Goal: Information Seeking & Learning: Learn about a topic

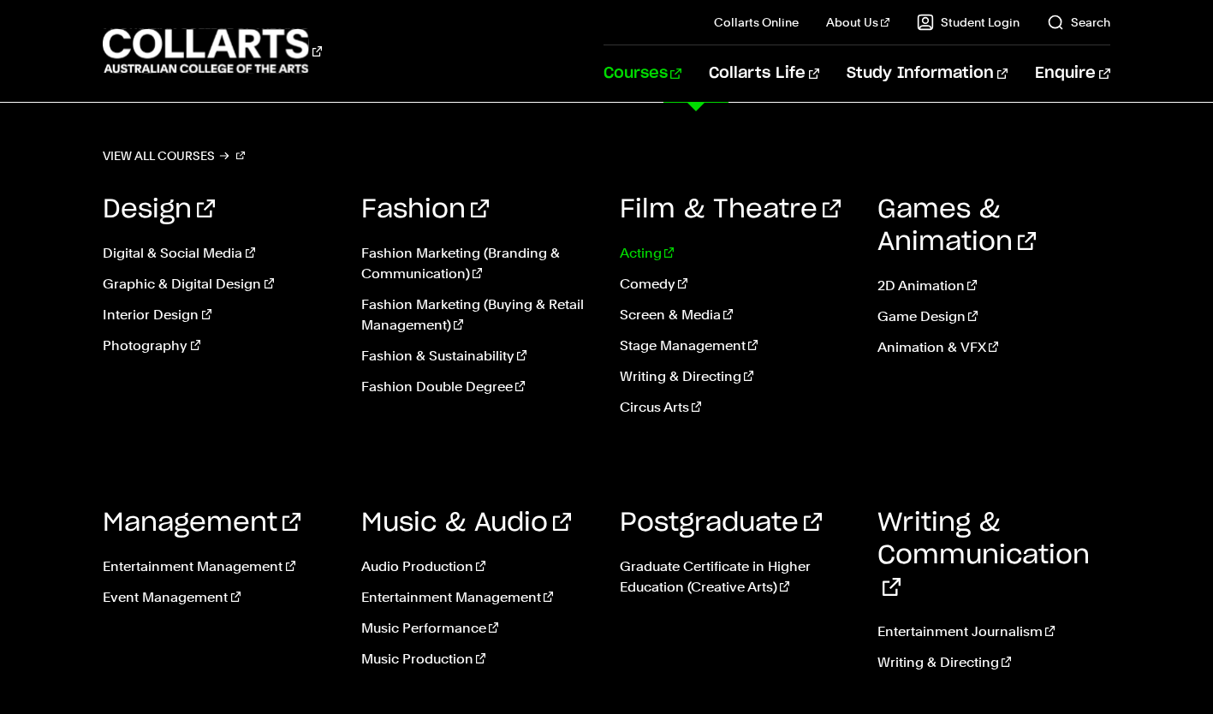
click at [632, 247] on link "Acting" at bounding box center [736, 253] width 233 height 21
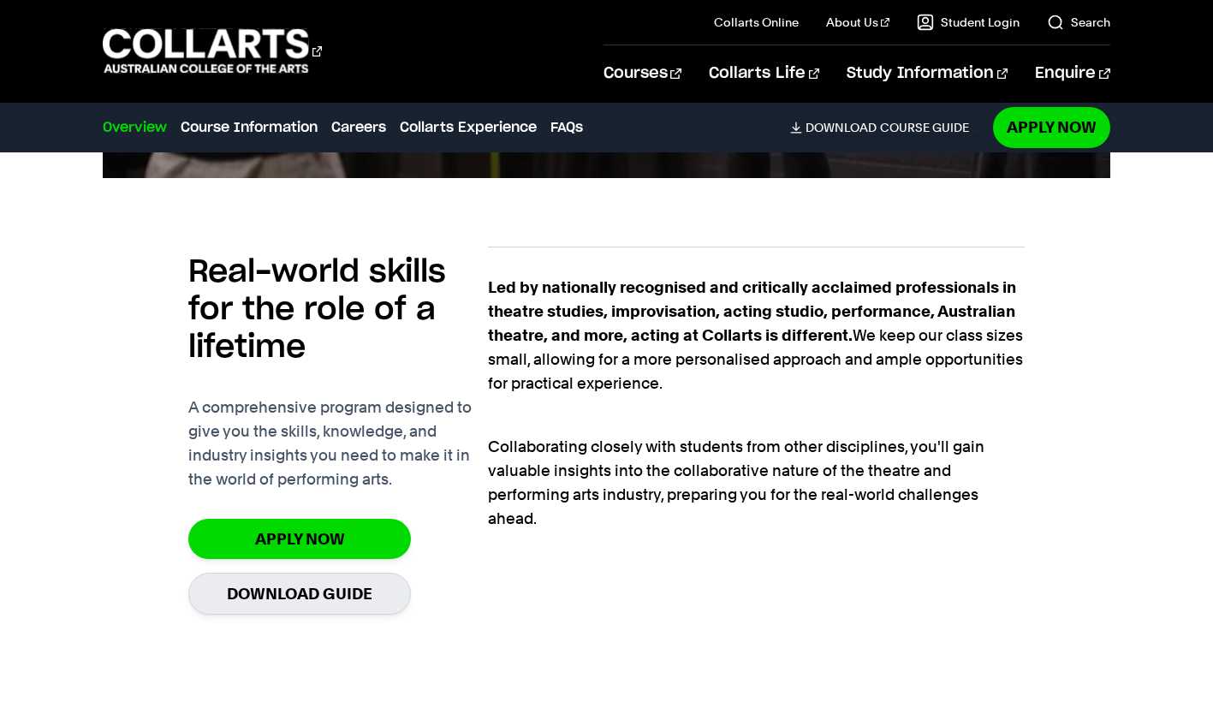
scroll to position [1060, 0]
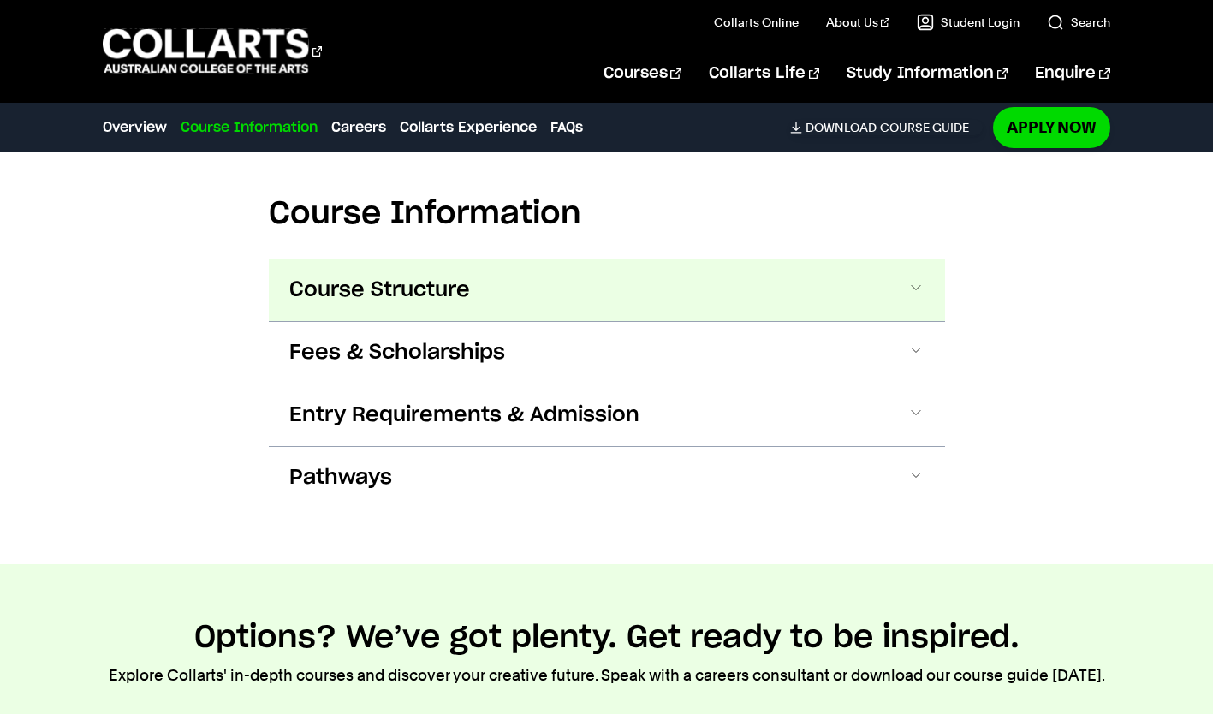
click at [369, 279] on span "Course Structure" at bounding box center [379, 290] width 181 height 27
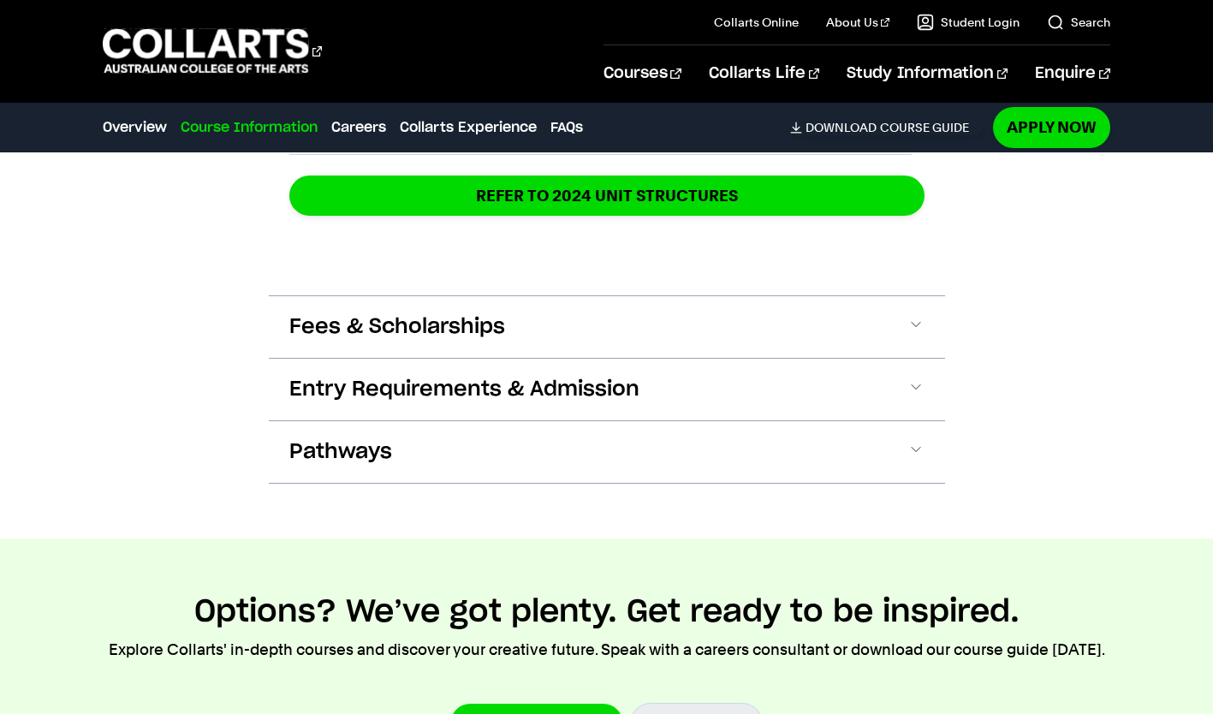
scroll to position [2776, 0]
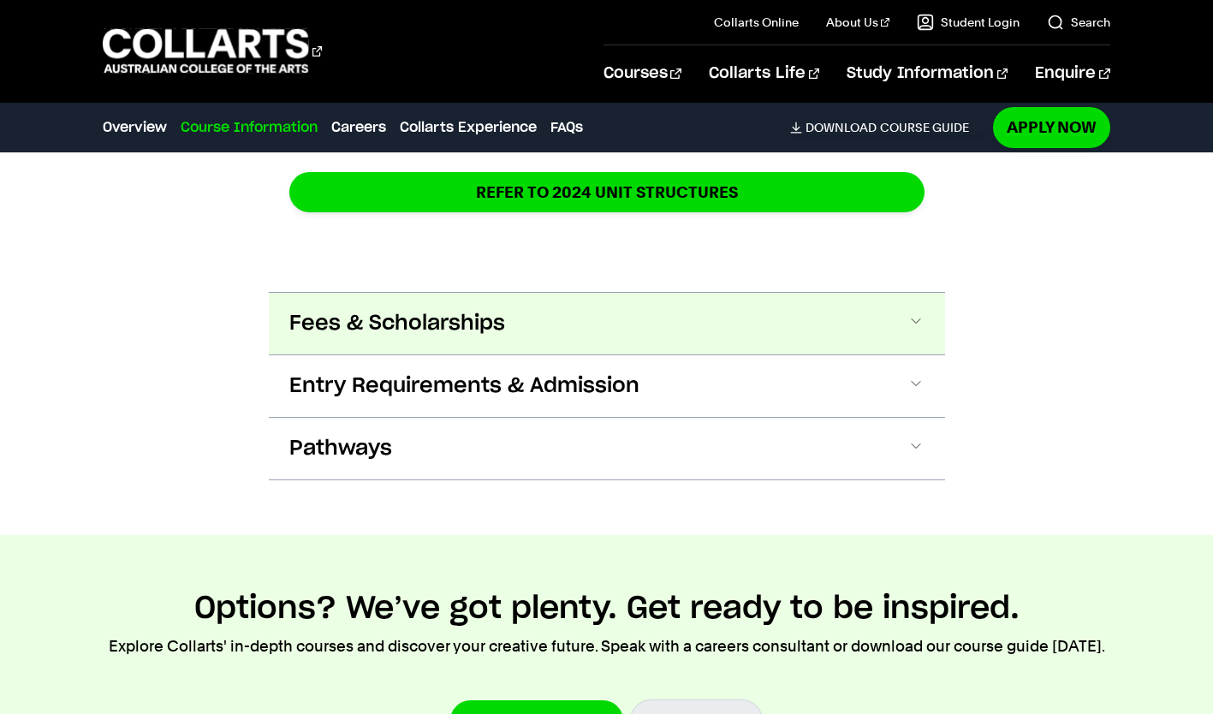
click at [338, 335] on span "Fees & Scholarships" at bounding box center [397, 323] width 216 height 27
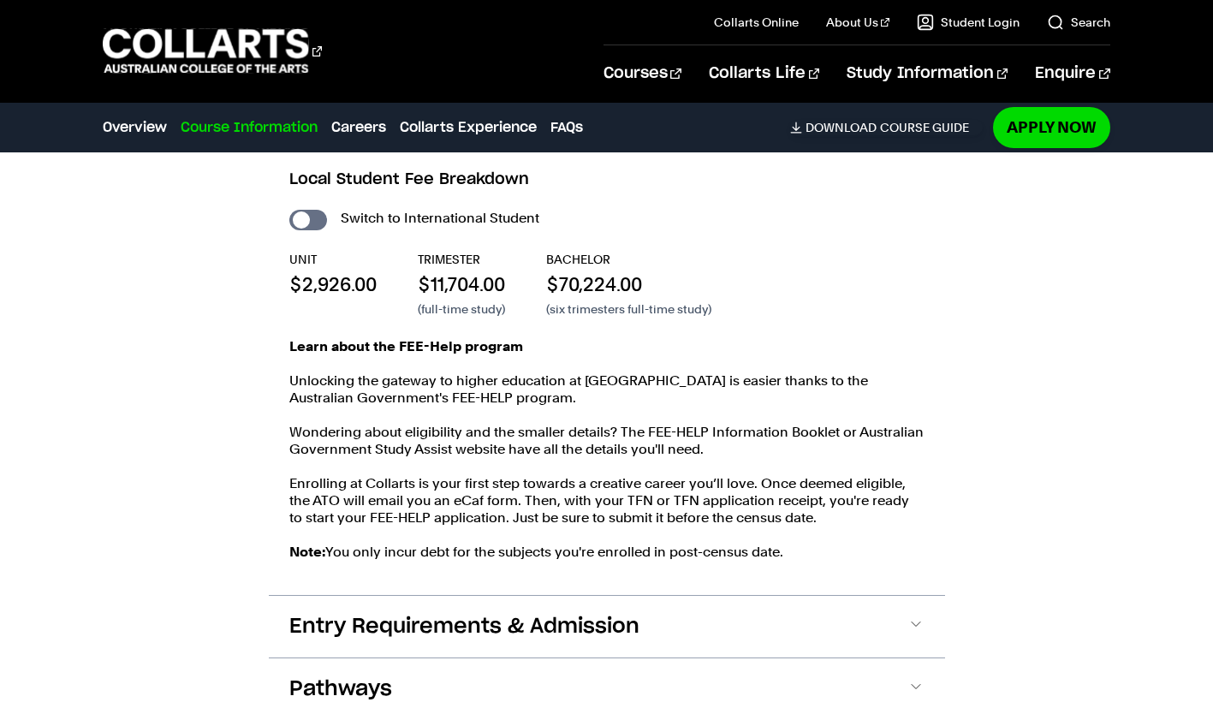
scroll to position [2998, 0]
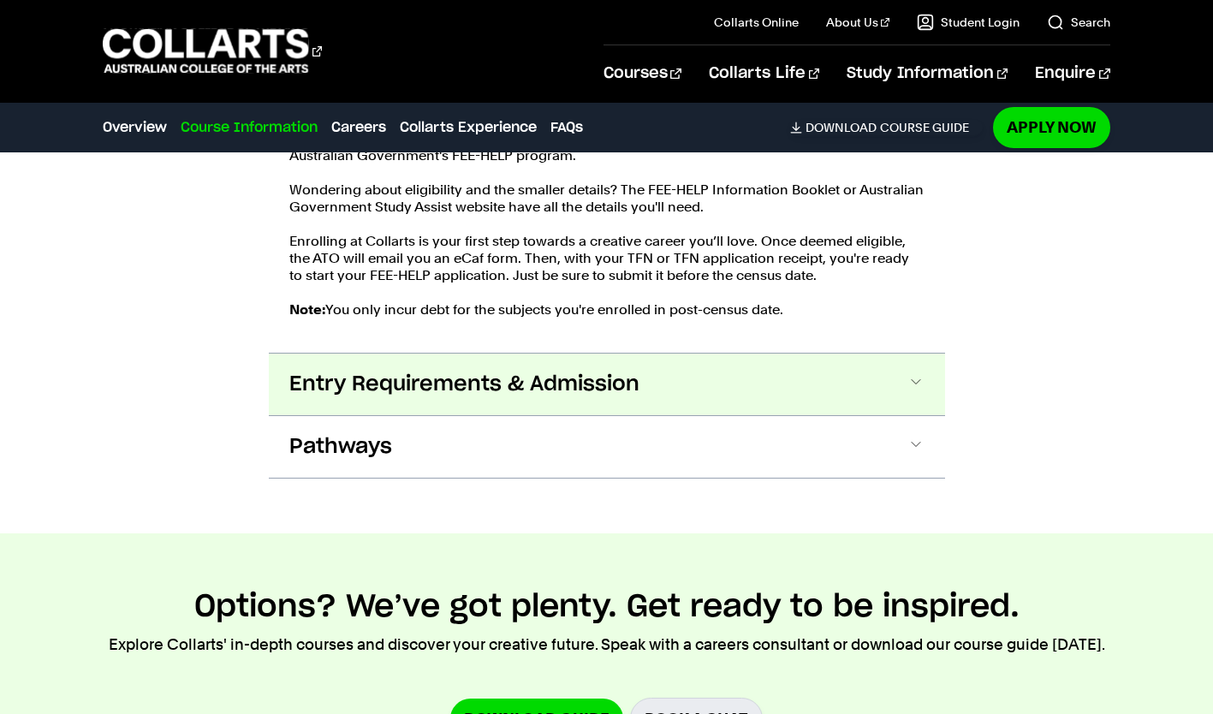
click at [379, 392] on span "Entry Requirements & Admission" at bounding box center [464, 384] width 350 height 27
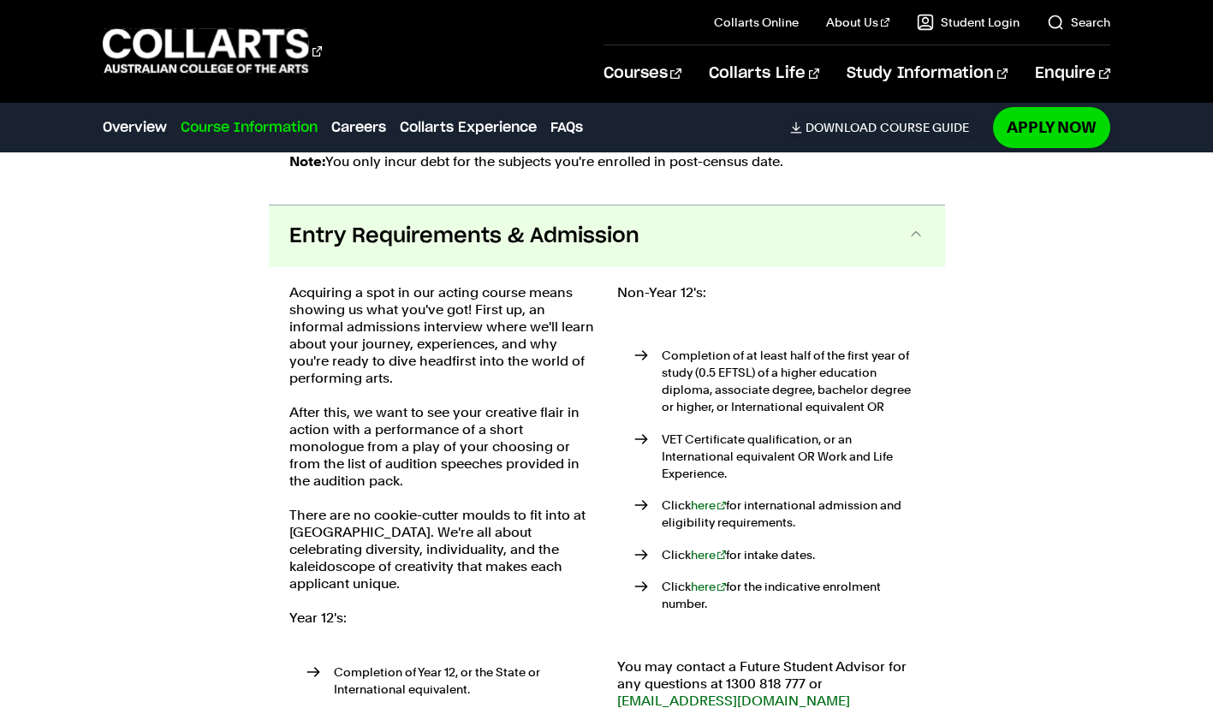
scroll to position [3437, 0]
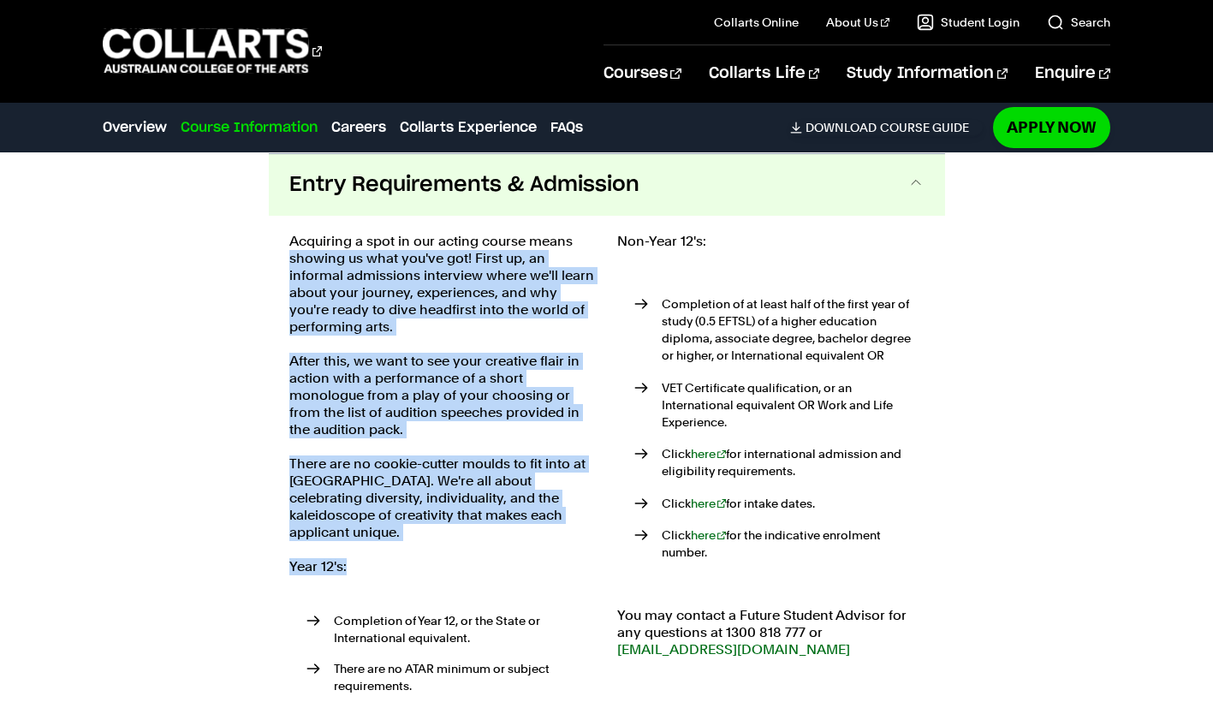
drag, startPoint x: 288, startPoint y: 253, endPoint x: 380, endPoint y: 538, distance: 299.0
click at [380, 538] on div "Acquiring a spot in our acting course means showing us what you've got! First u…" at bounding box center [607, 501] width 677 height 570
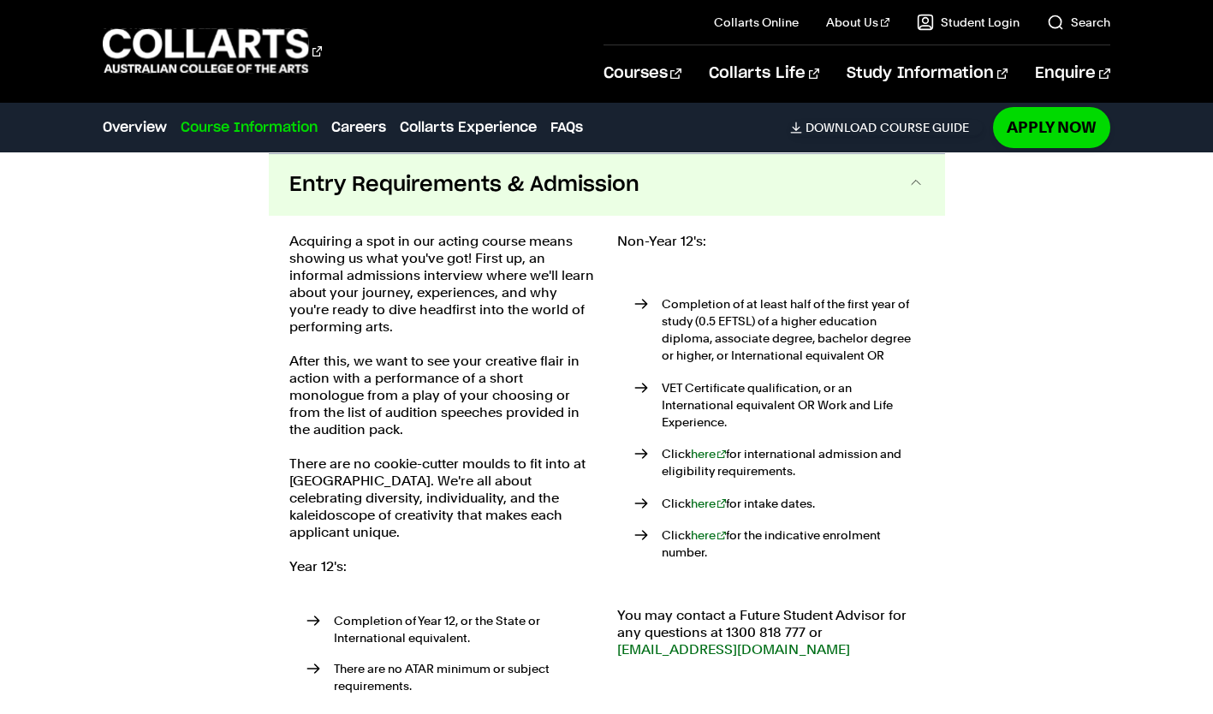
click at [510, 558] on p "Year 12's:" at bounding box center [442, 566] width 307 height 17
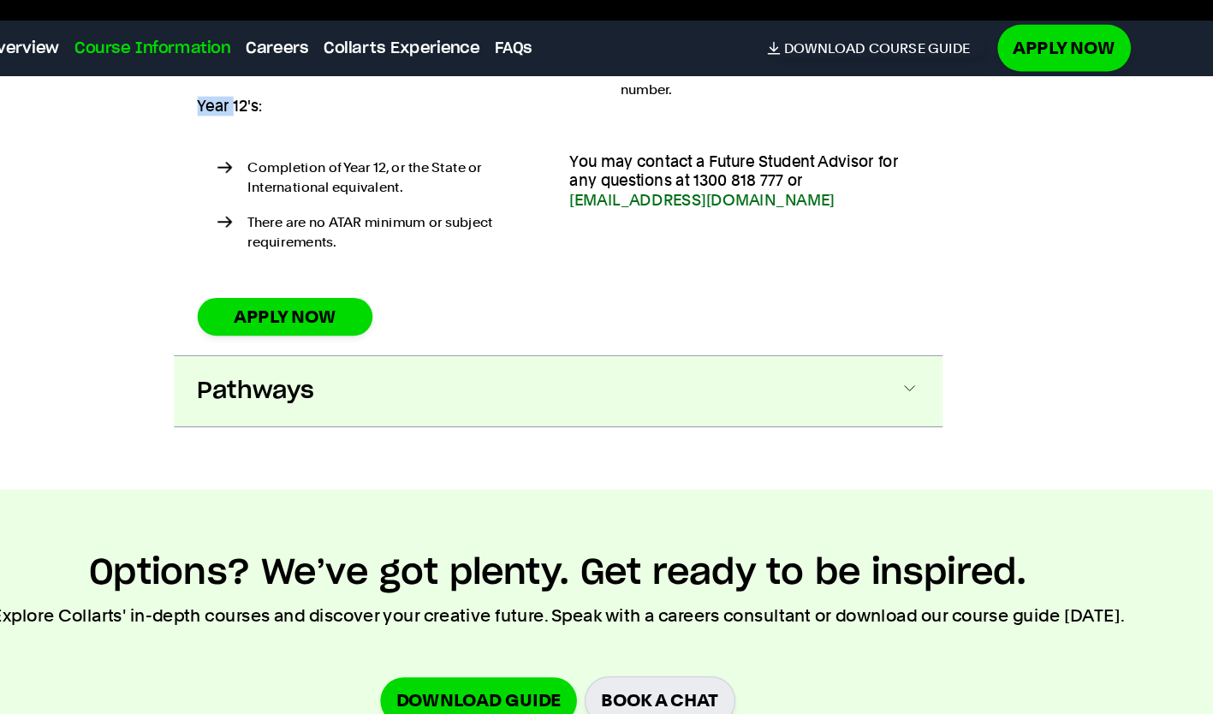
click at [873, 427] on button "Pathways" at bounding box center [607, 430] width 677 height 62
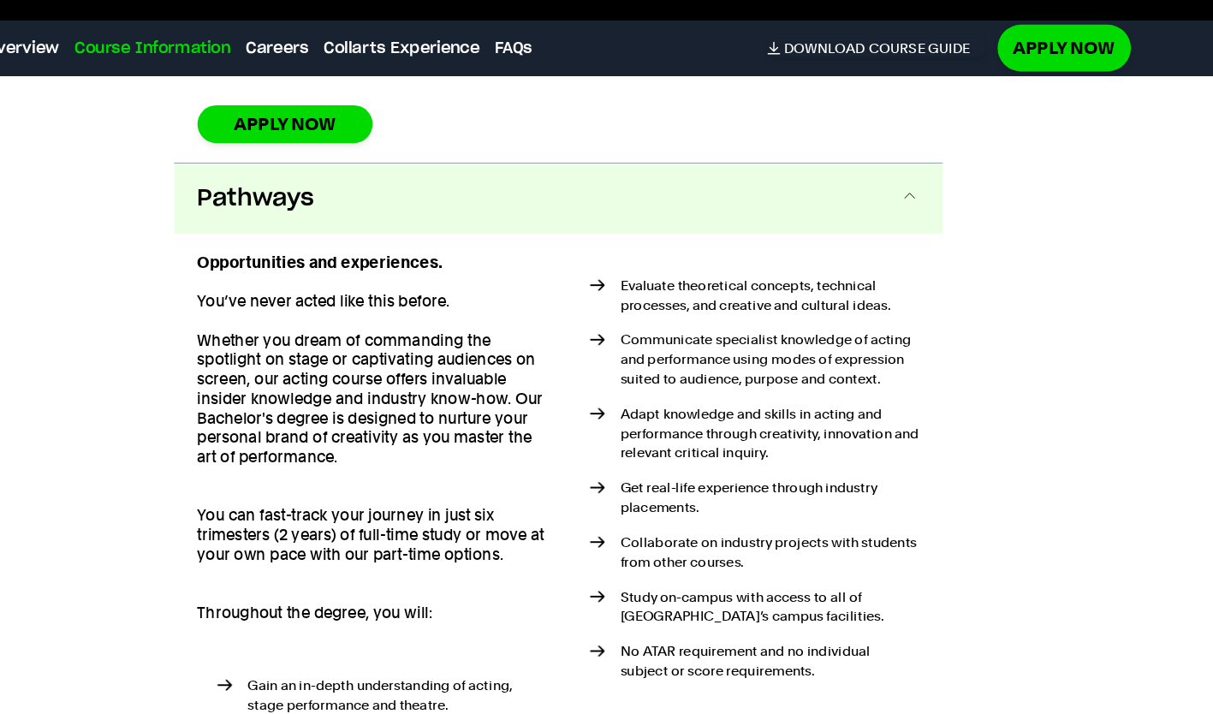
scroll to position [4052, 0]
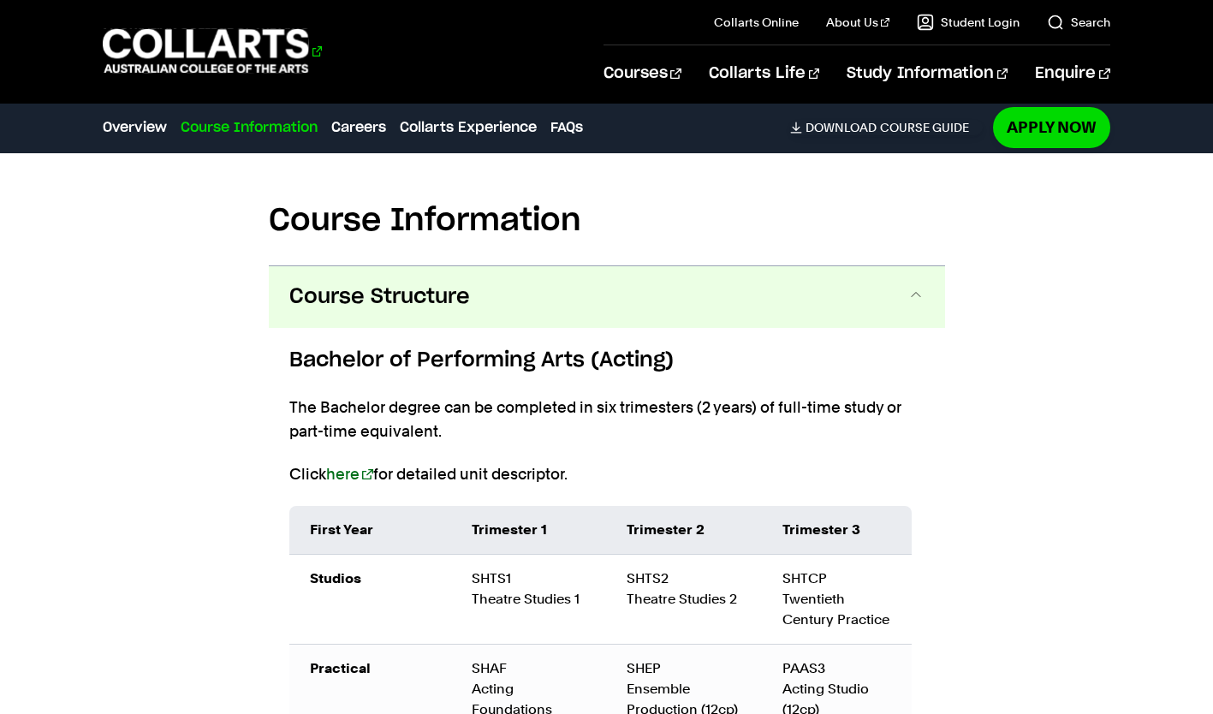
scroll to position [1582, 0]
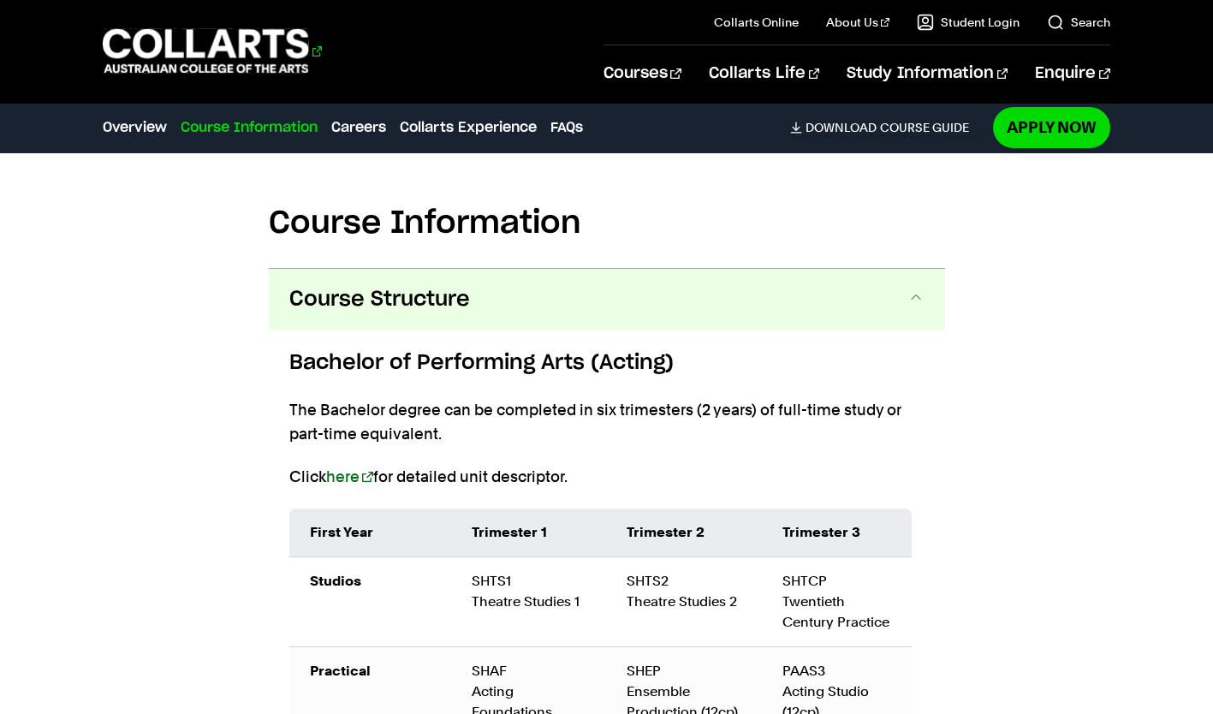
click at [137, 52] on 1 "Go to homepage" at bounding box center [206, 51] width 206 height 45
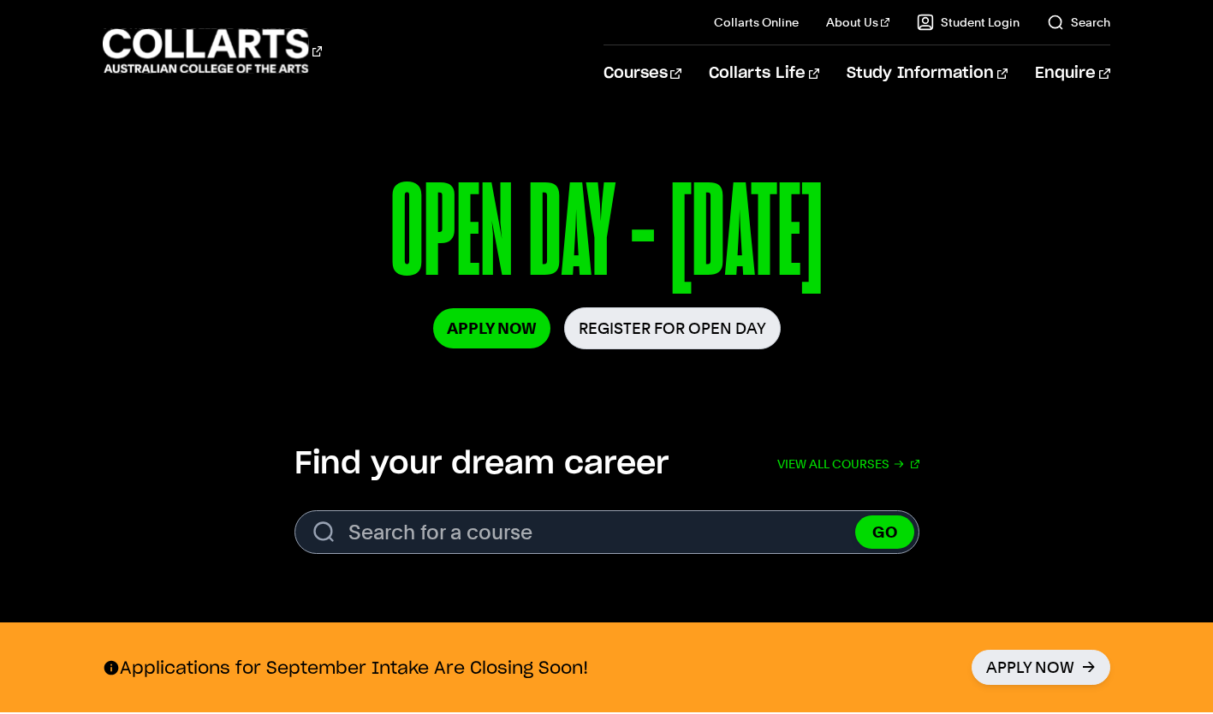
scroll to position [214, 0]
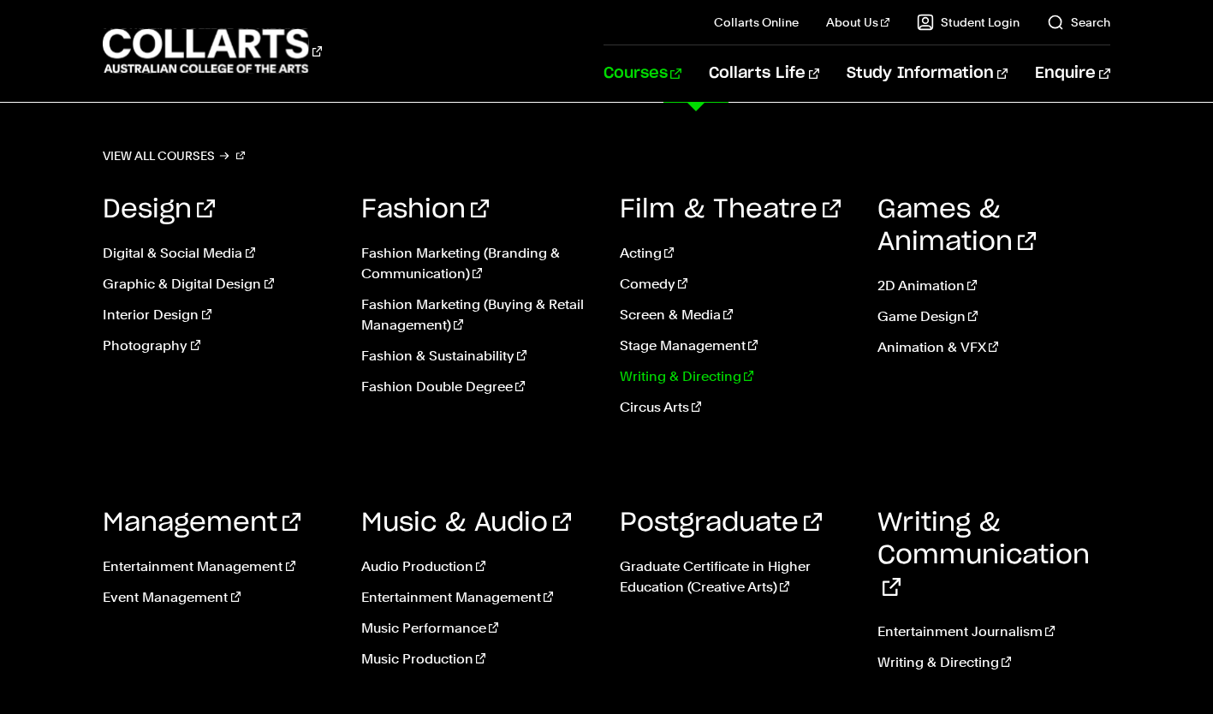
click at [677, 371] on link "Writing & Directing" at bounding box center [736, 377] width 233 height 21
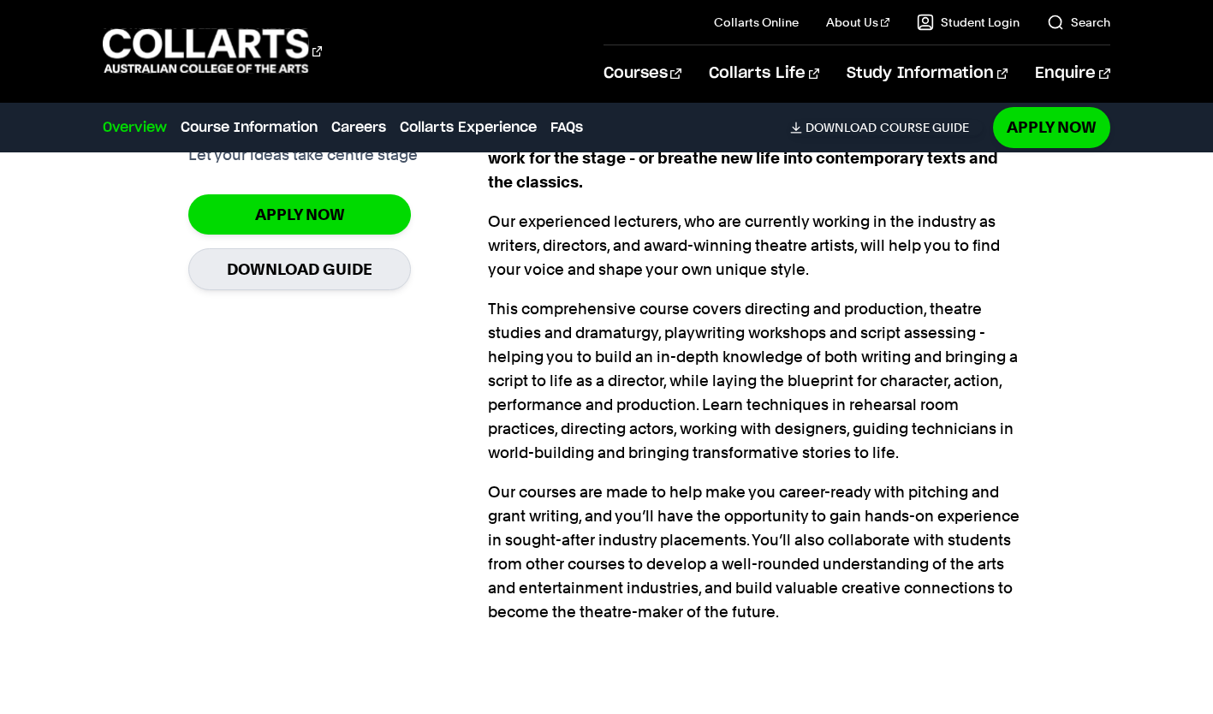
scroll to position [1261, 0]
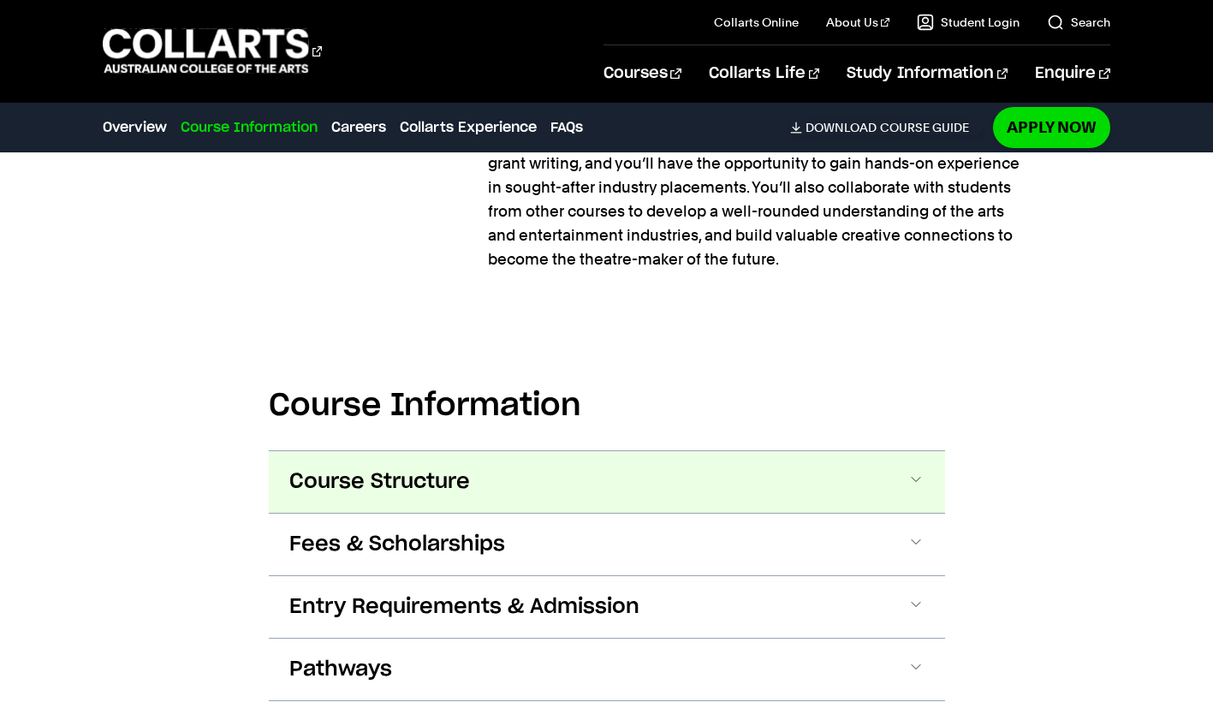
click at [326, 461] on button "Course Structure" at bounding box center [607, 482] width 677 height 62
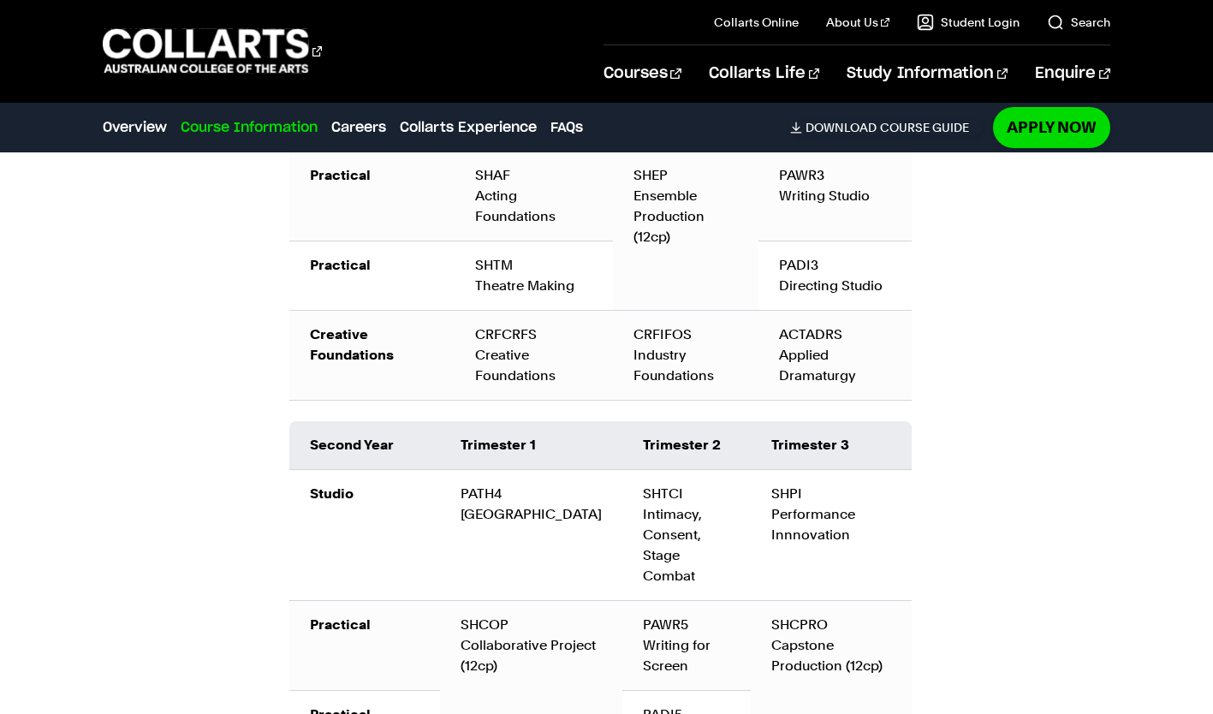
scroll to position [2290, 0]
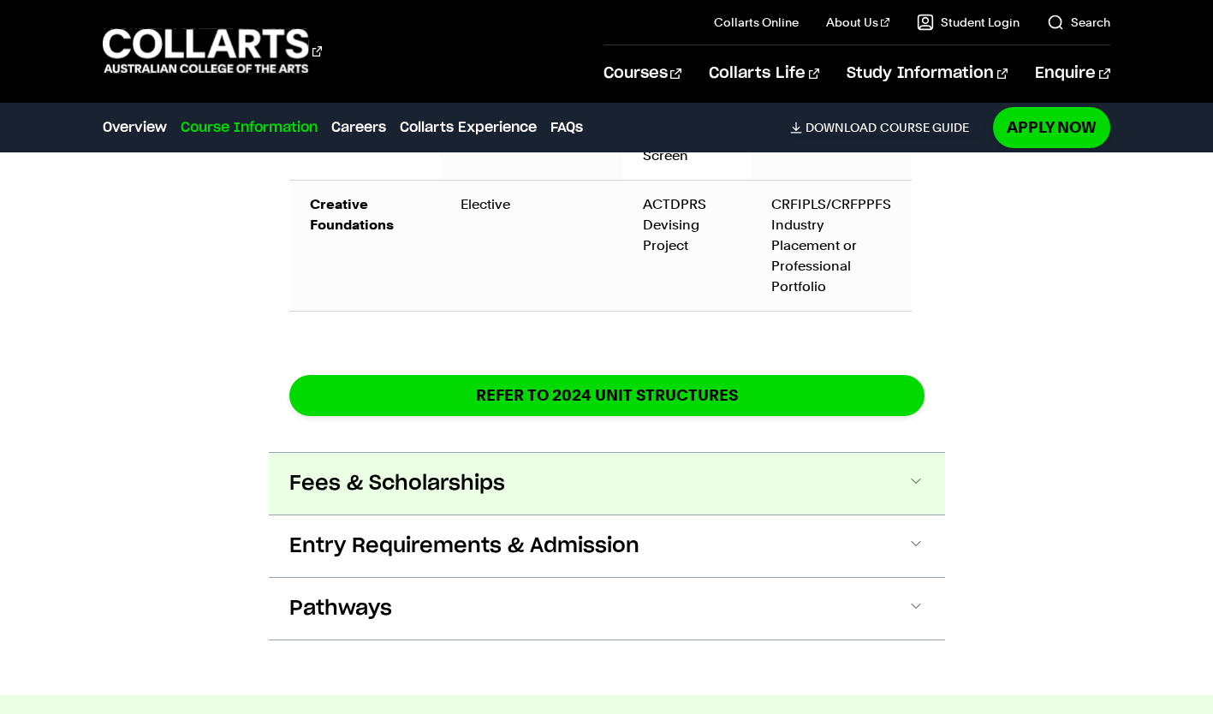
click at [316, 470] on span "Fees & Scholarships" at bounding box center [397, 483] width 216 height 27
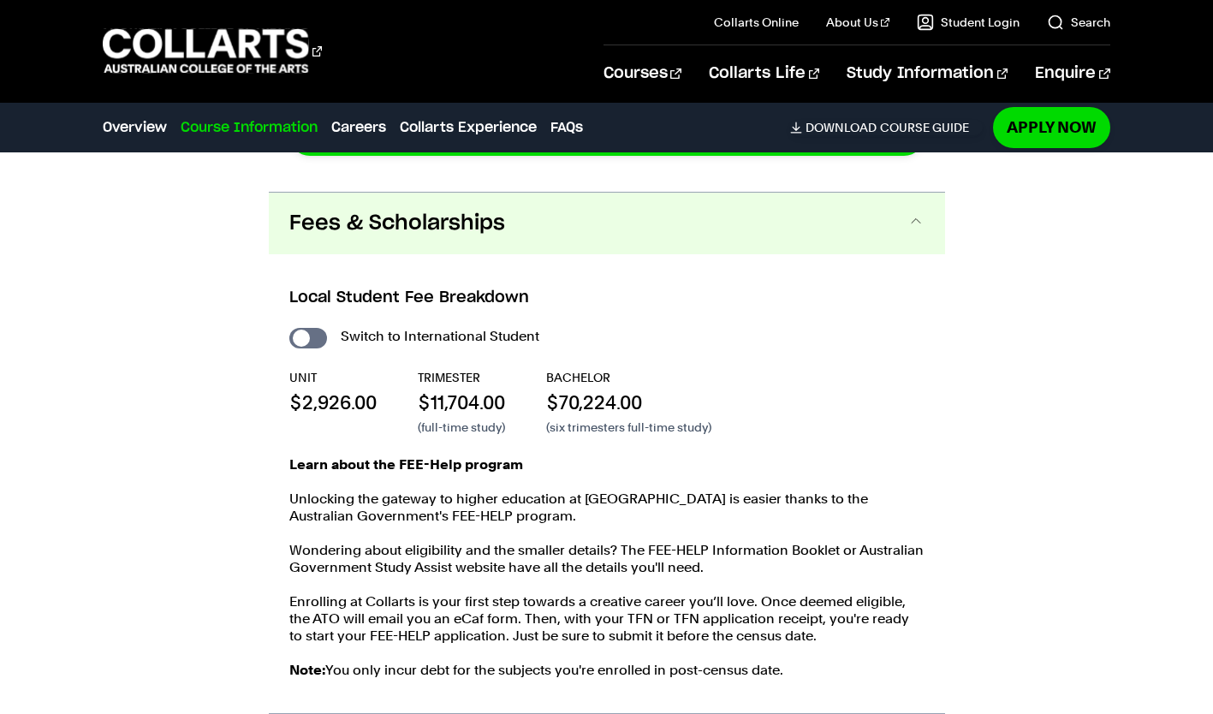
scroll to position [3168, 0]
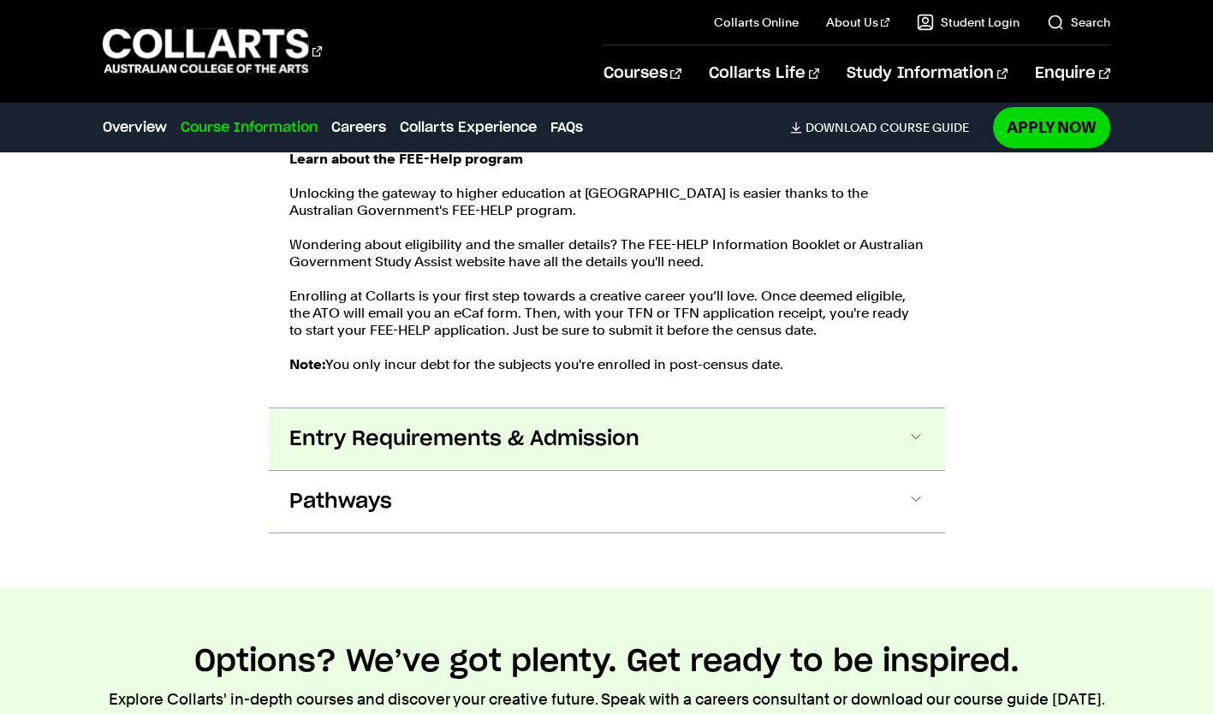
click at [327, 426] on span "Entry Requirements & Admission" at bounding box center [464, 439] width 350 height 27
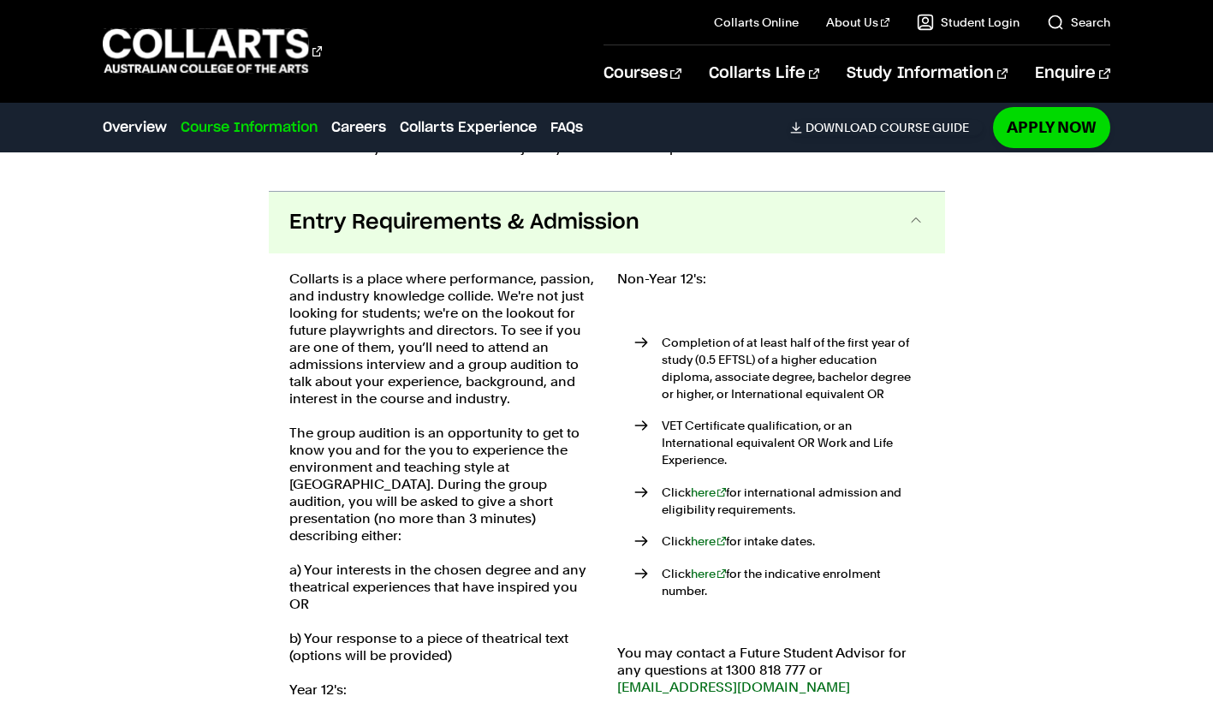
scroll to position [3689, 0]
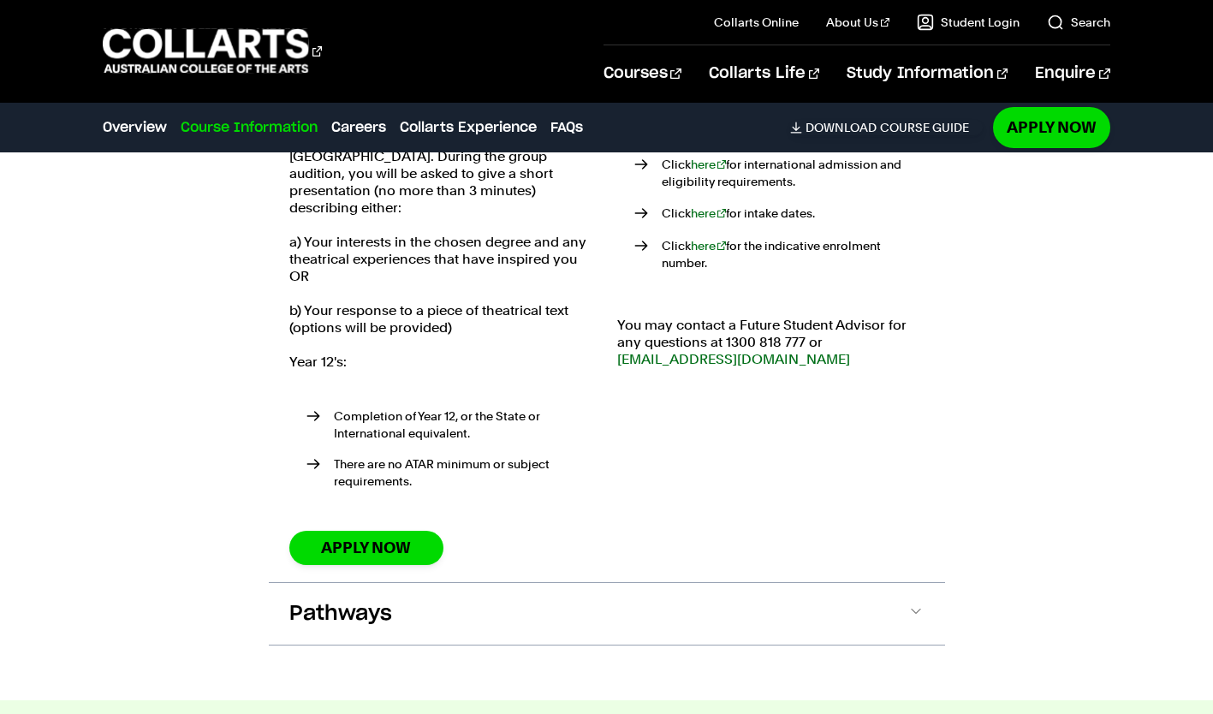
scroll to position [4306, 0]
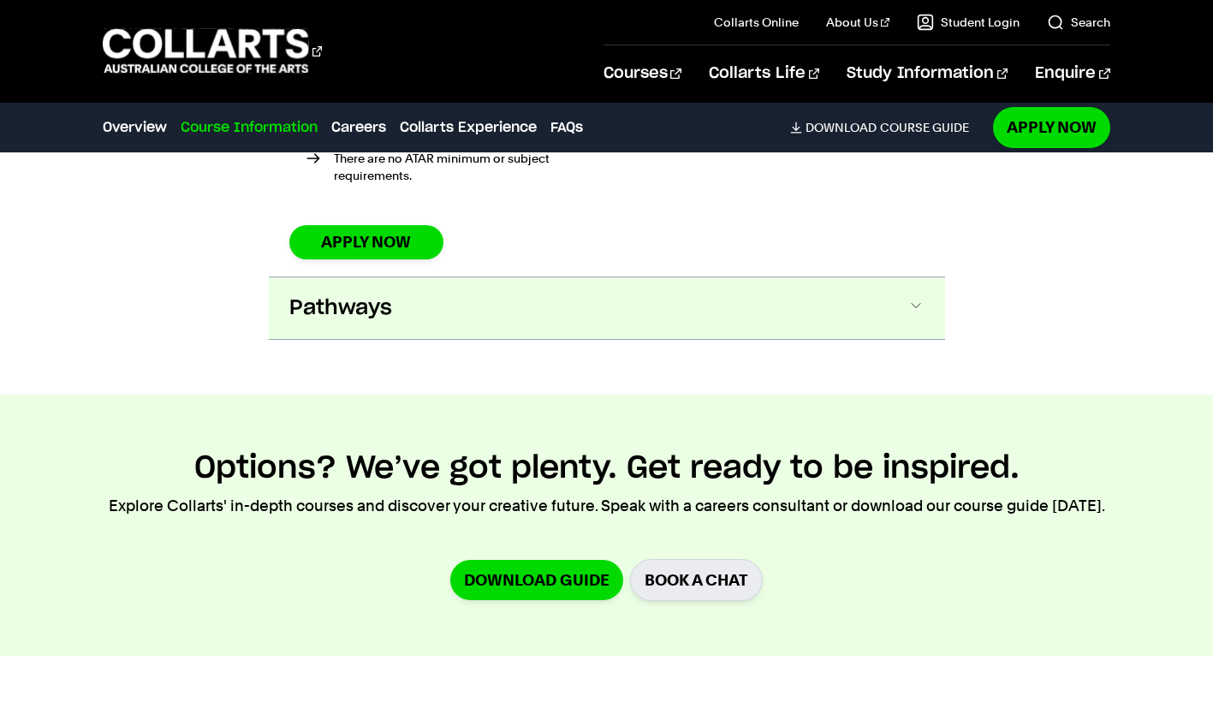
click at [391, 277] on button "Pathways" at bounding box center [607, 308] width 677 height 62
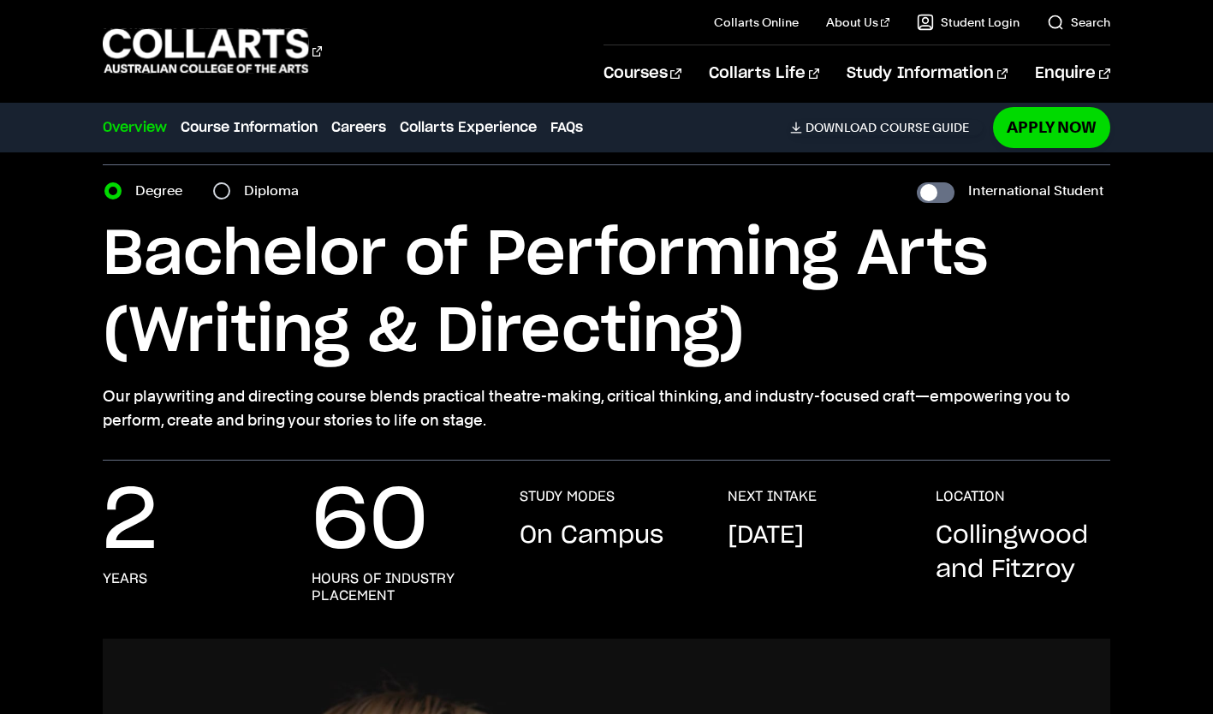
scroll to position [0, 0]
